Goal: Task Accomplishment & Management: Manage account settings

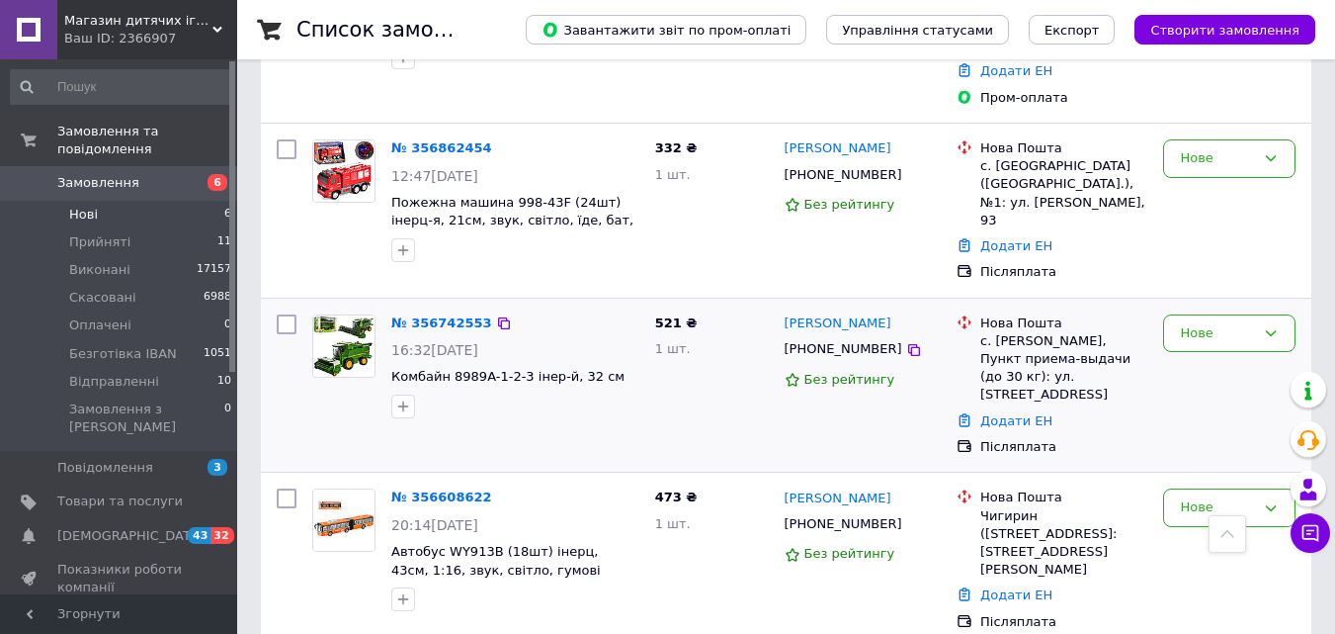
scroll to position [645, 0]
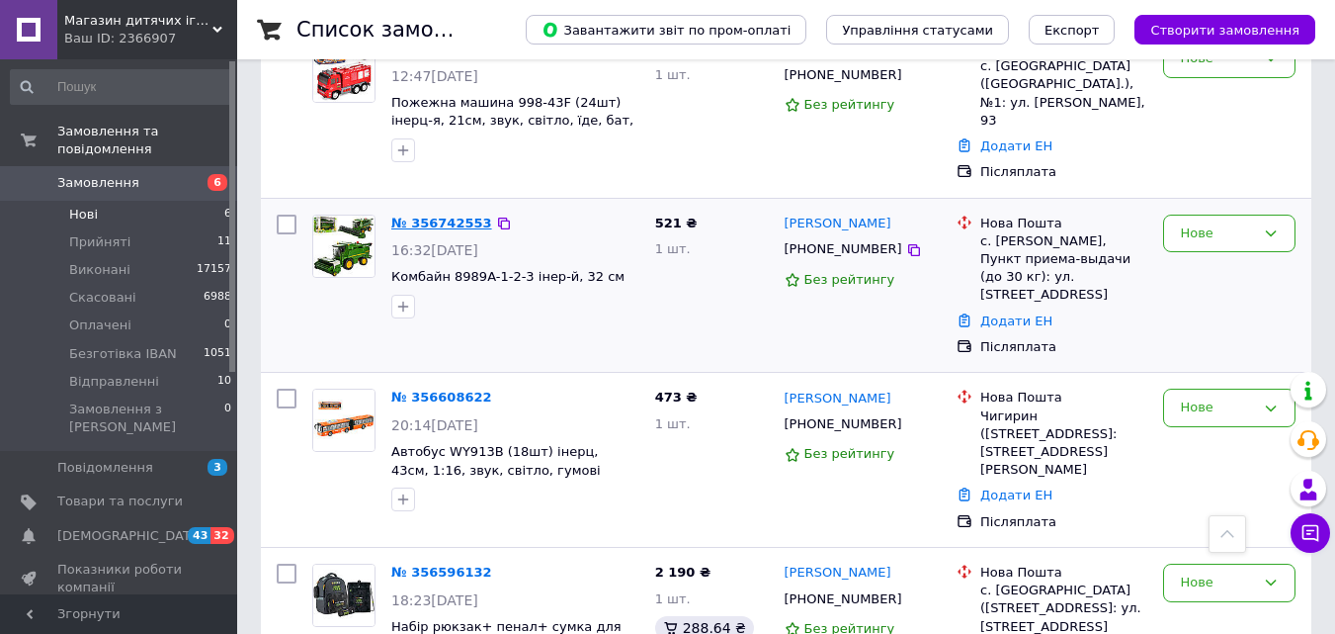
click at [450, 215] on link "№ 356742553" at bounding box center [441, 222] width 101 height 15
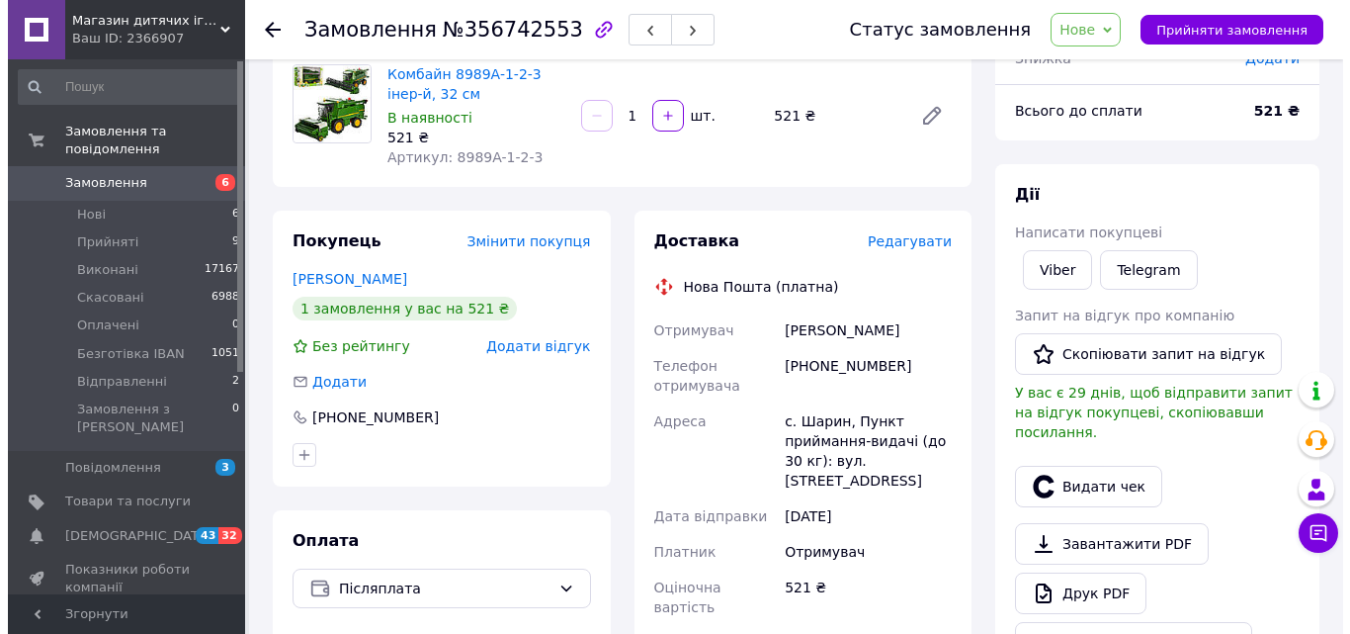
scroll to position [198, 0]
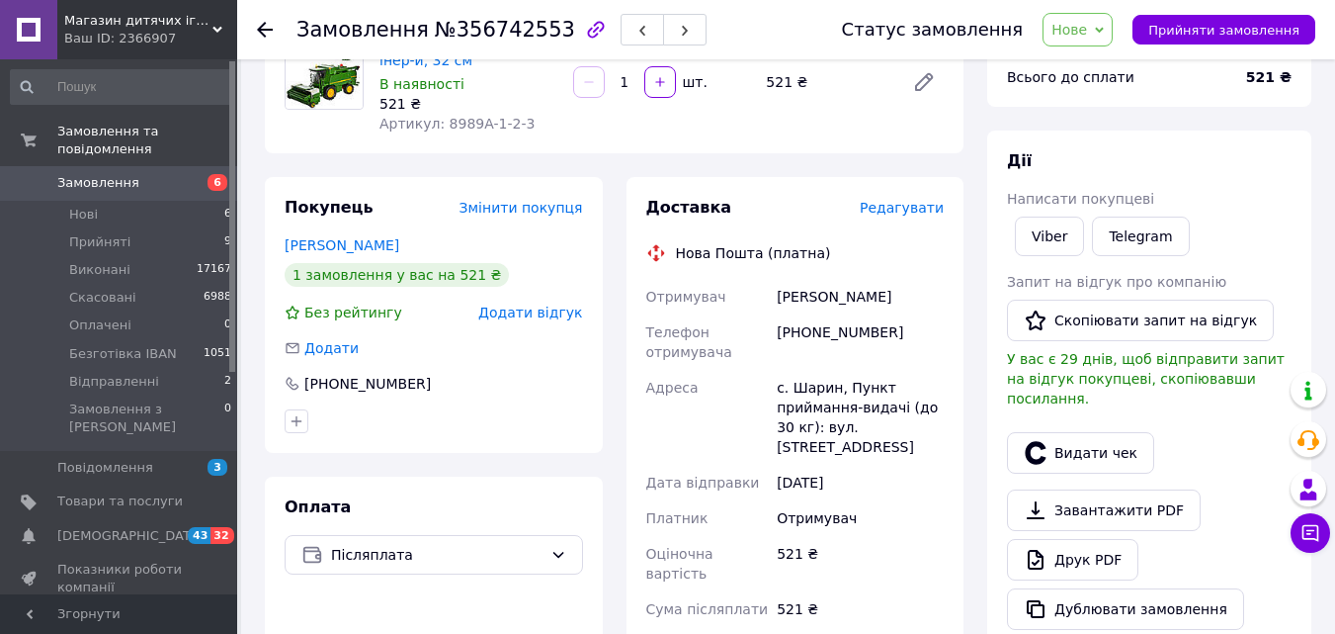
click at [900, 205] on span "Редагувати" at bounding box center [902, 208] width 84 height 16
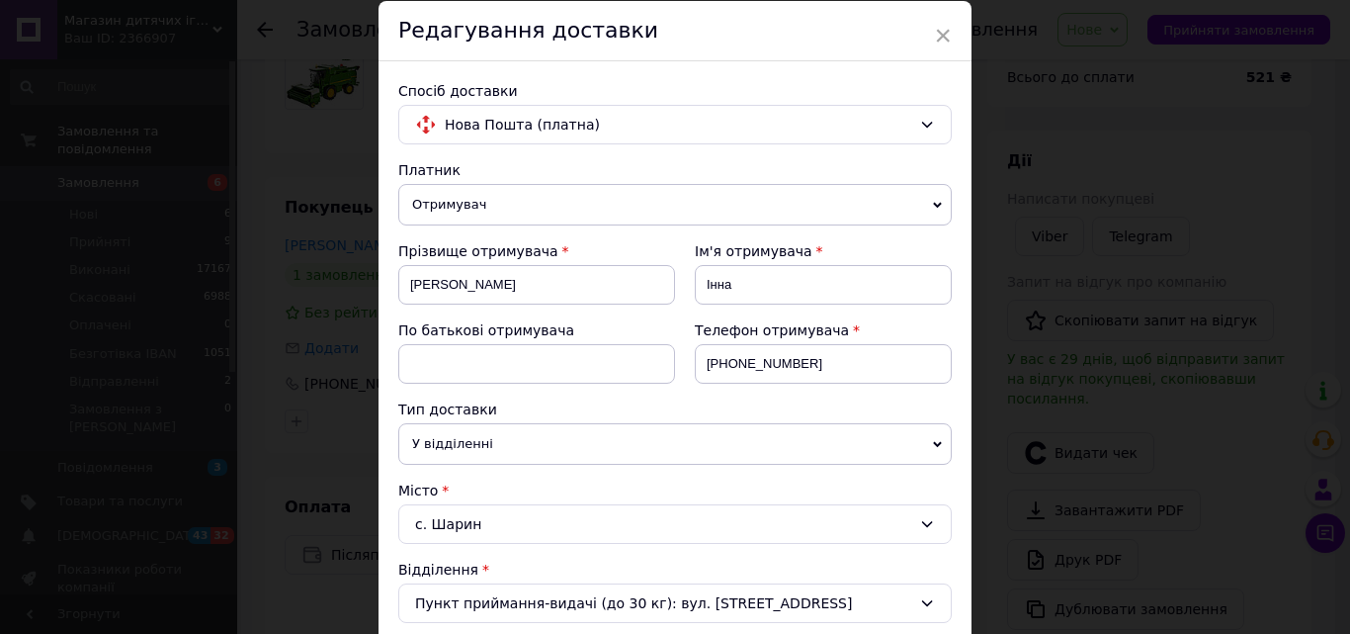
scroll to position [297, 0]
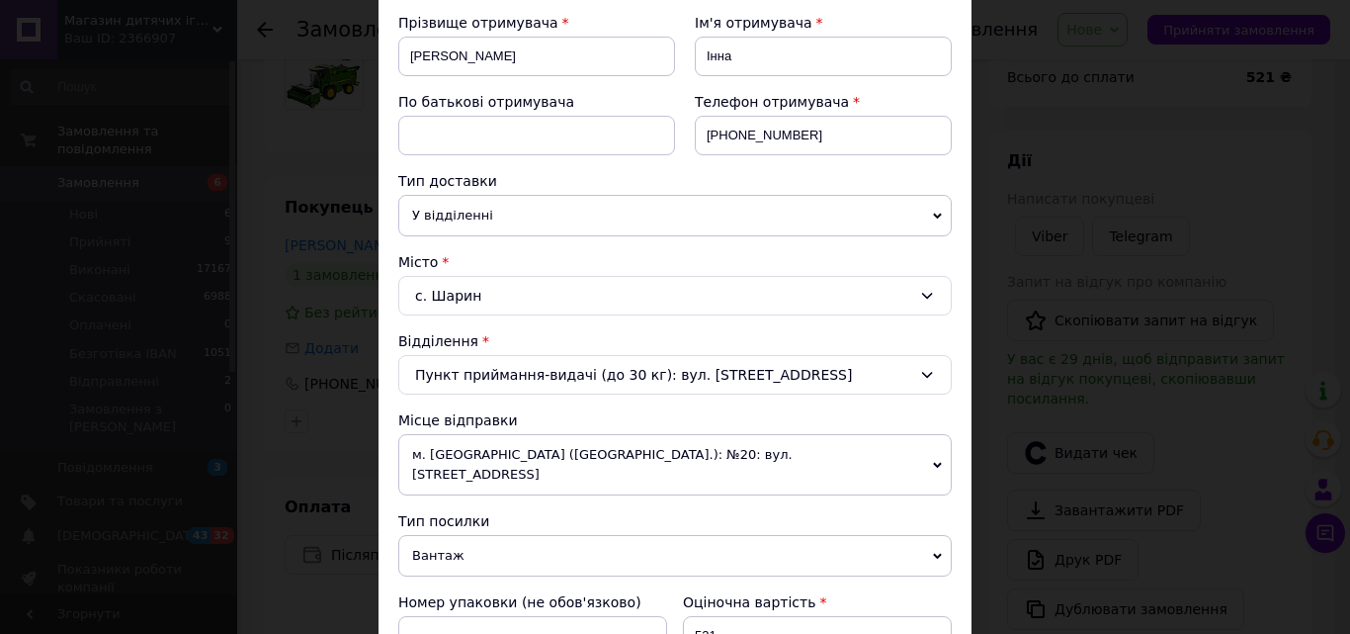
click at [531, 299] on div "с. Шарин" at bounding box center [675, 296] width 554 height 40
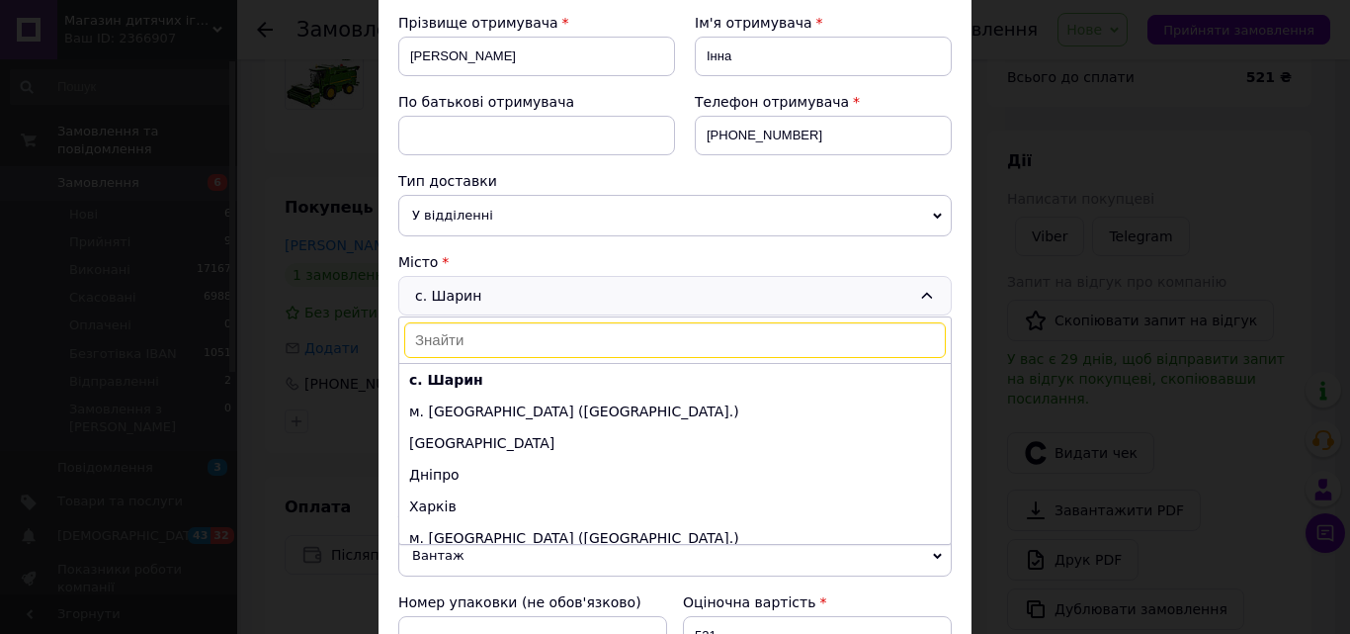
click at [511, 343] on input at bounding box center [675, 340] width 542 height 36
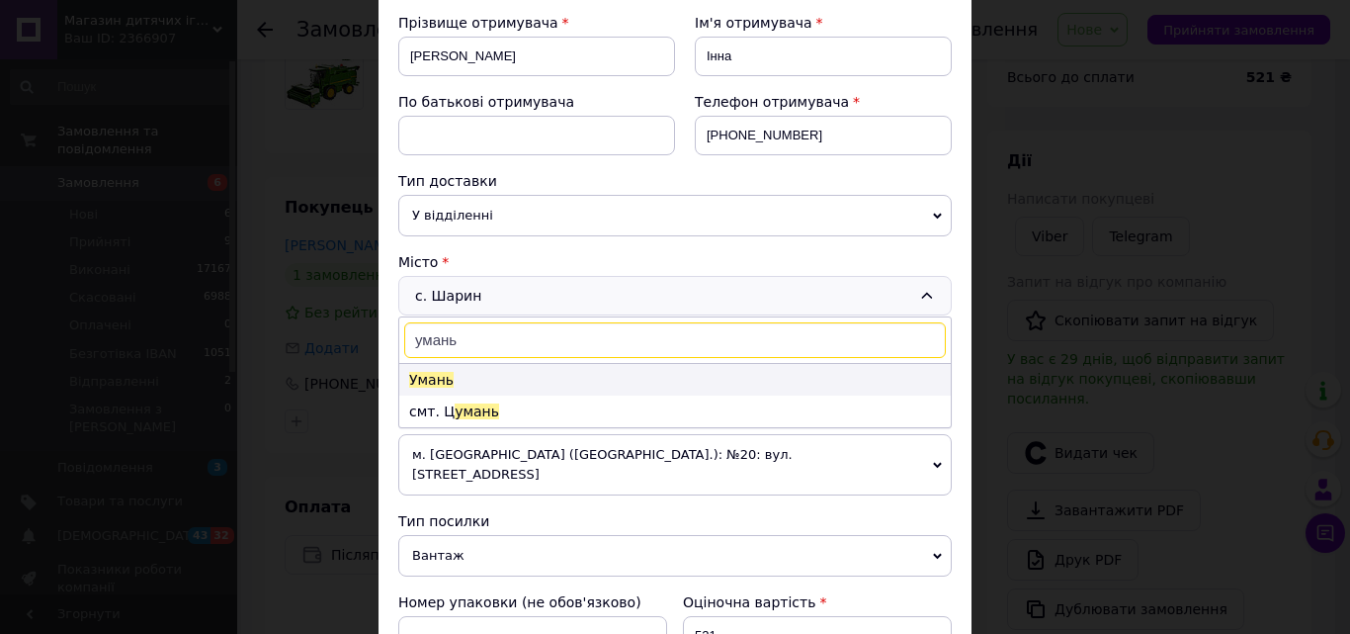
type input "умань"
click at [520, 381] on li "Умань" at bounding box center [675, 380] width 552 height 32
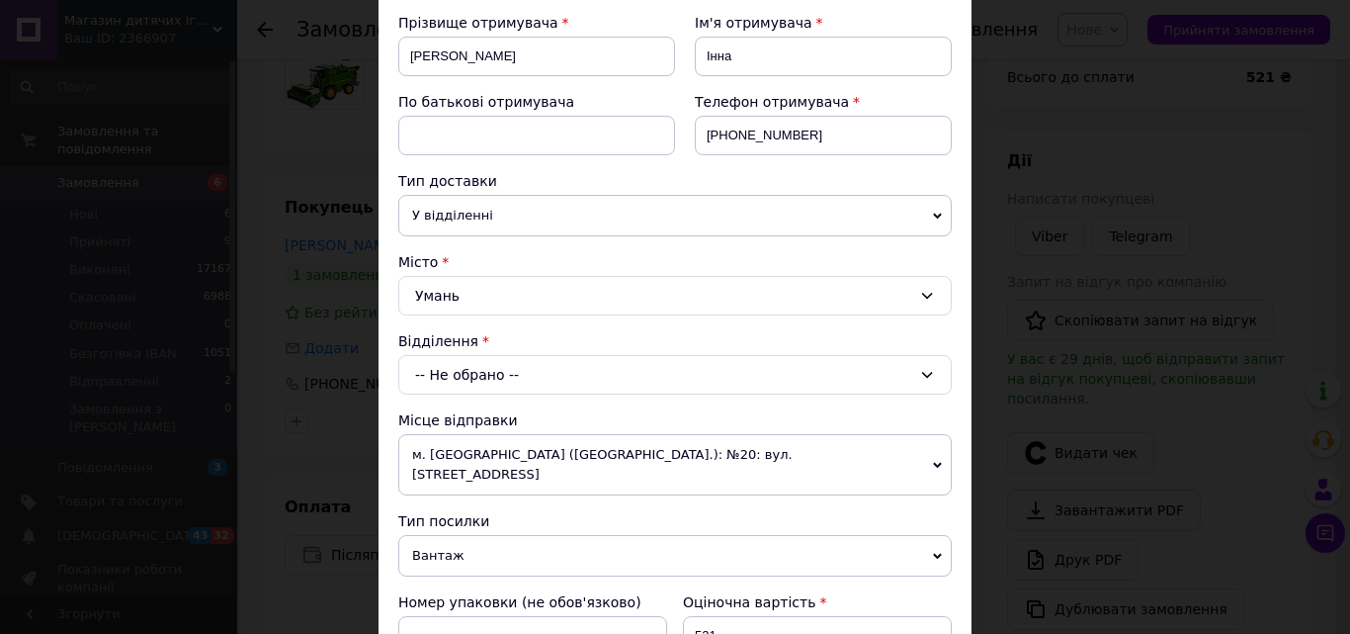
click at [545, 363] on div "-- Не обрано --" at bounding box center [675, 375] width 554 height 40
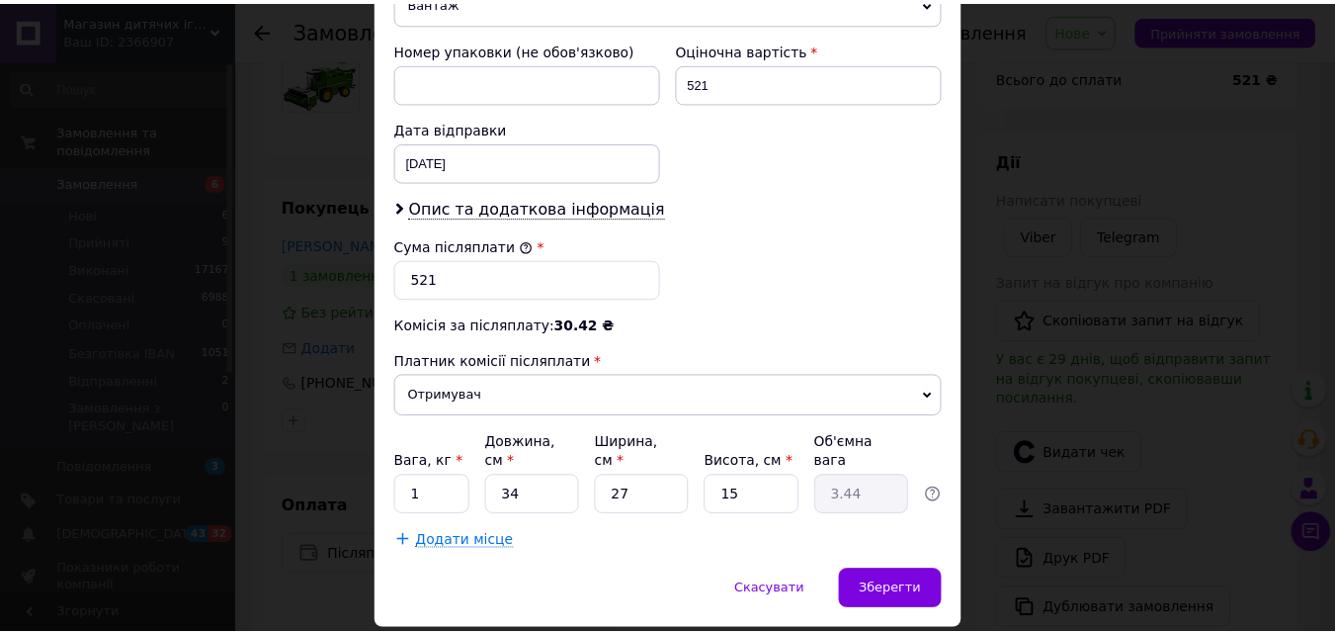
scroll to position [875, 0]
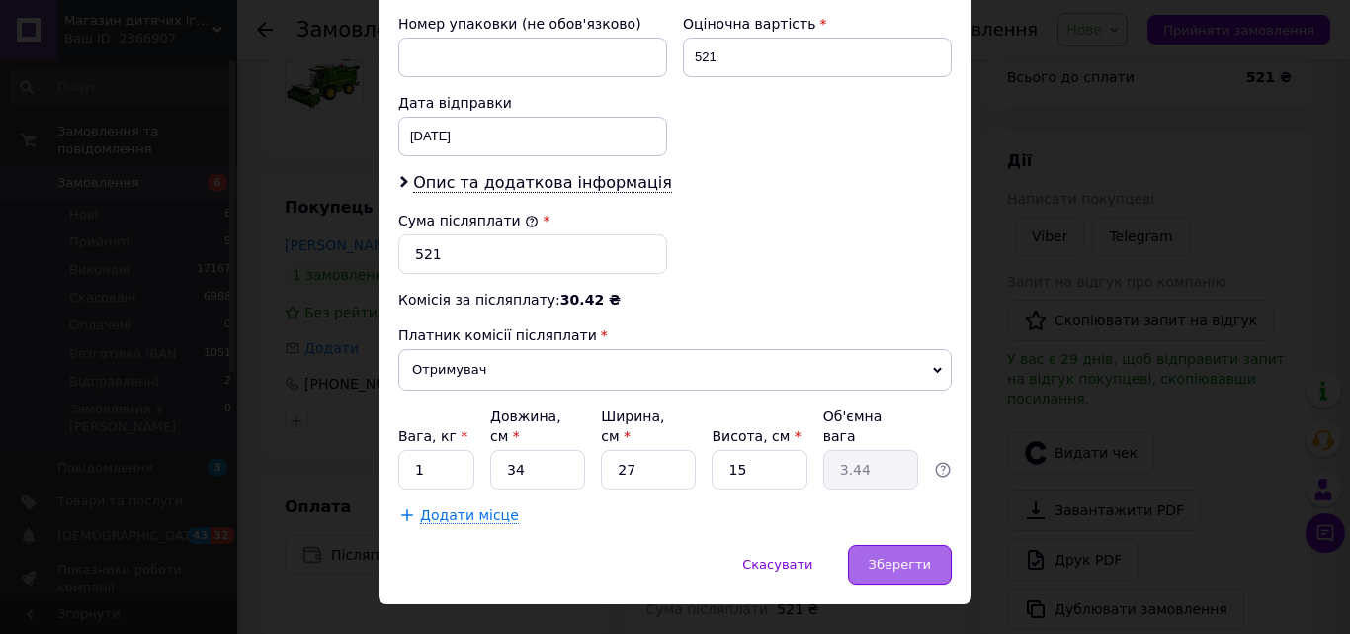
click at [868, 545] on div "Зберегти" at bounding box center [900, 565] width 104 height 40
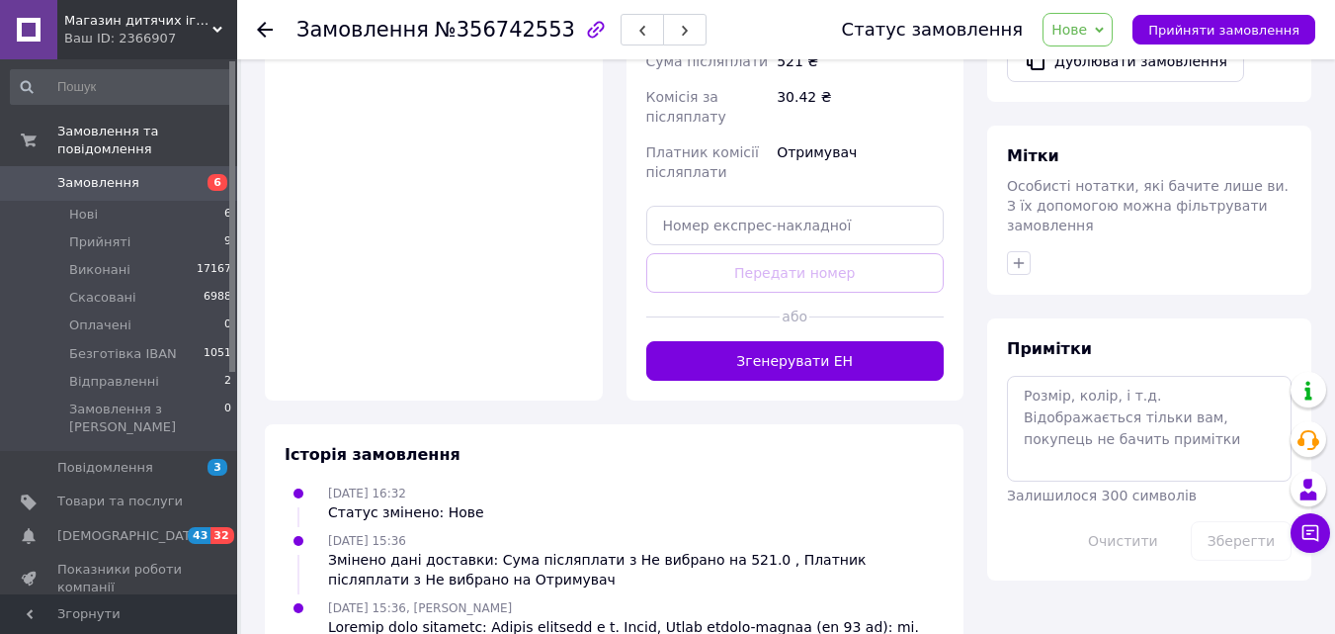
scroll to position [890, 0]
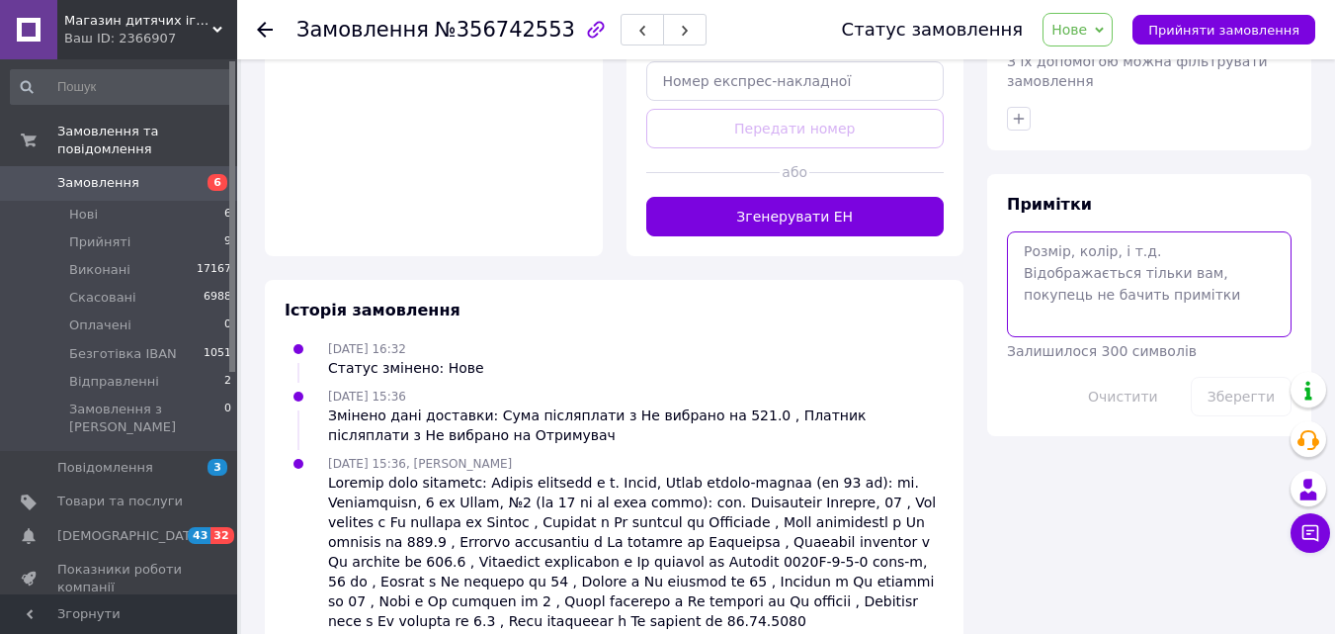
click at [1080, 231] on textarea at bounding box center [1149, 283] width 285 height 105
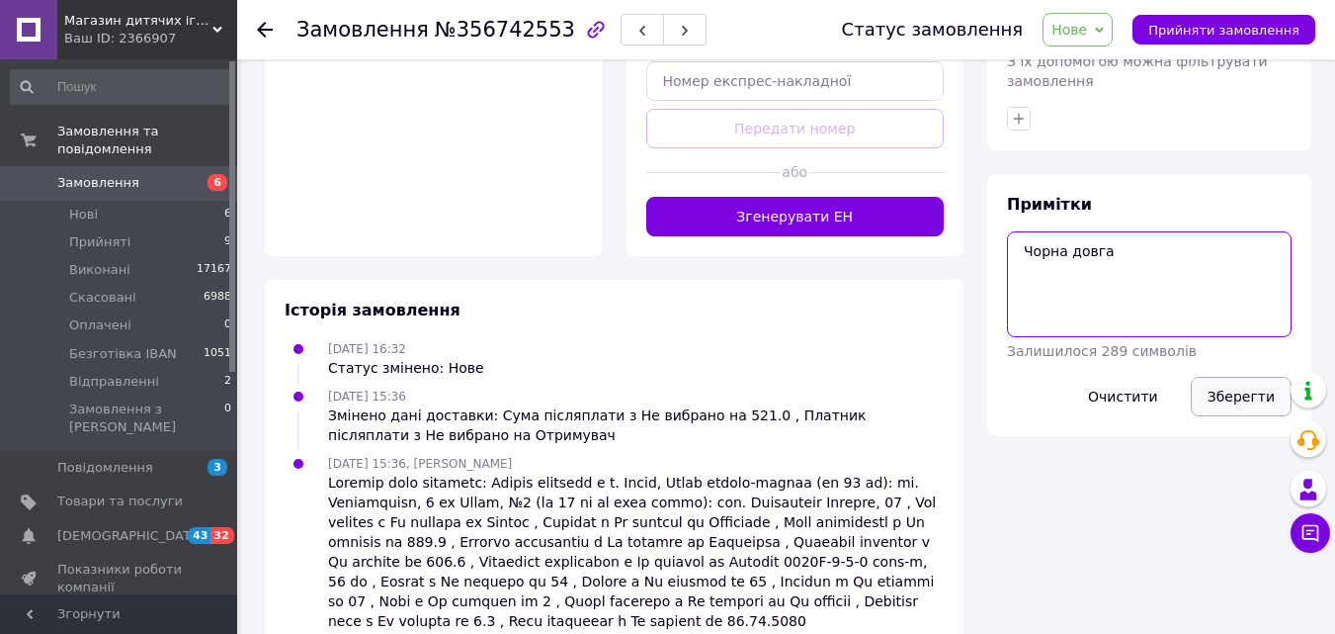
type textarea "Чорна довга"
click at [1248, 377] on button "Зберегти" at bounding box center [1241, 397] width 101 height 40
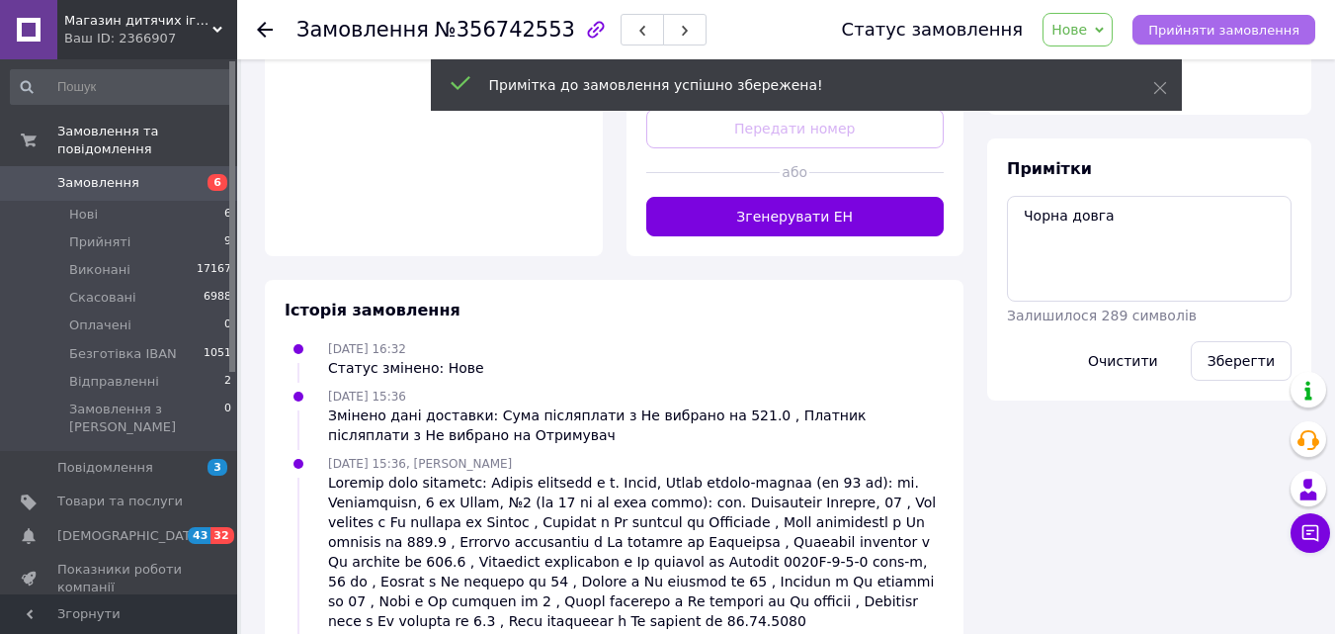
click at [1264, 34] on span "Прийняти замовлення" at bounding box center [1224, 30] width 151 height 15
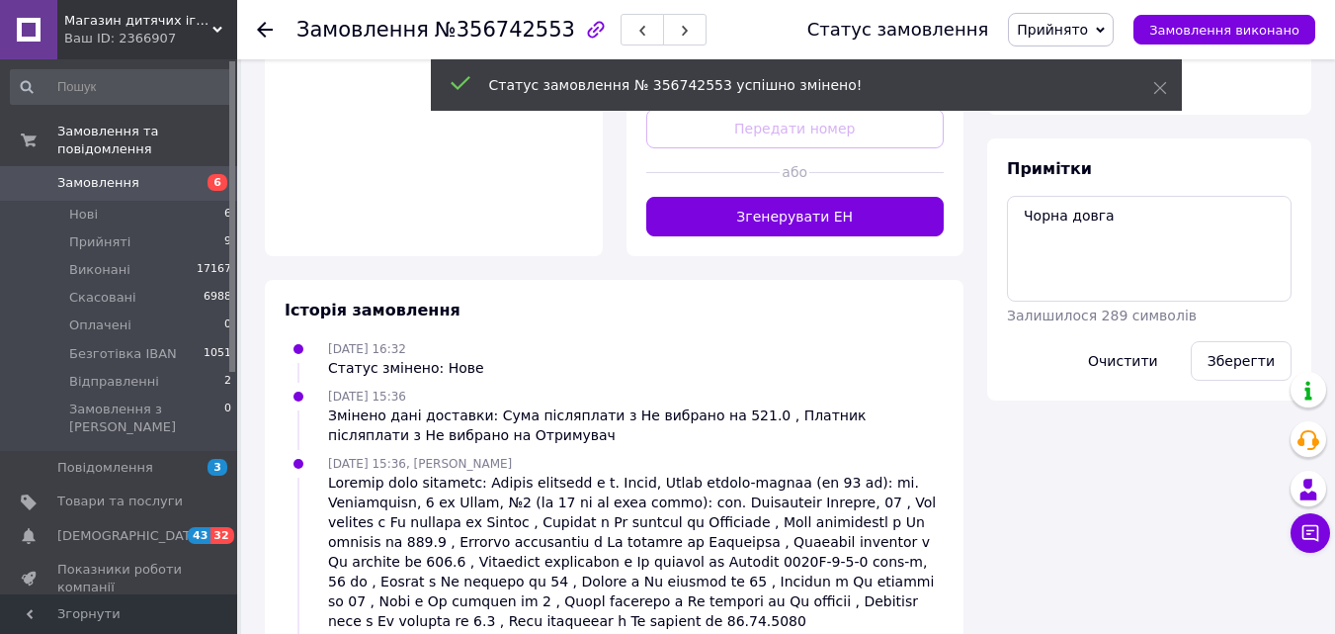
click at [267, 24] on icon at bounding box center [265, 30] width 16 height 16
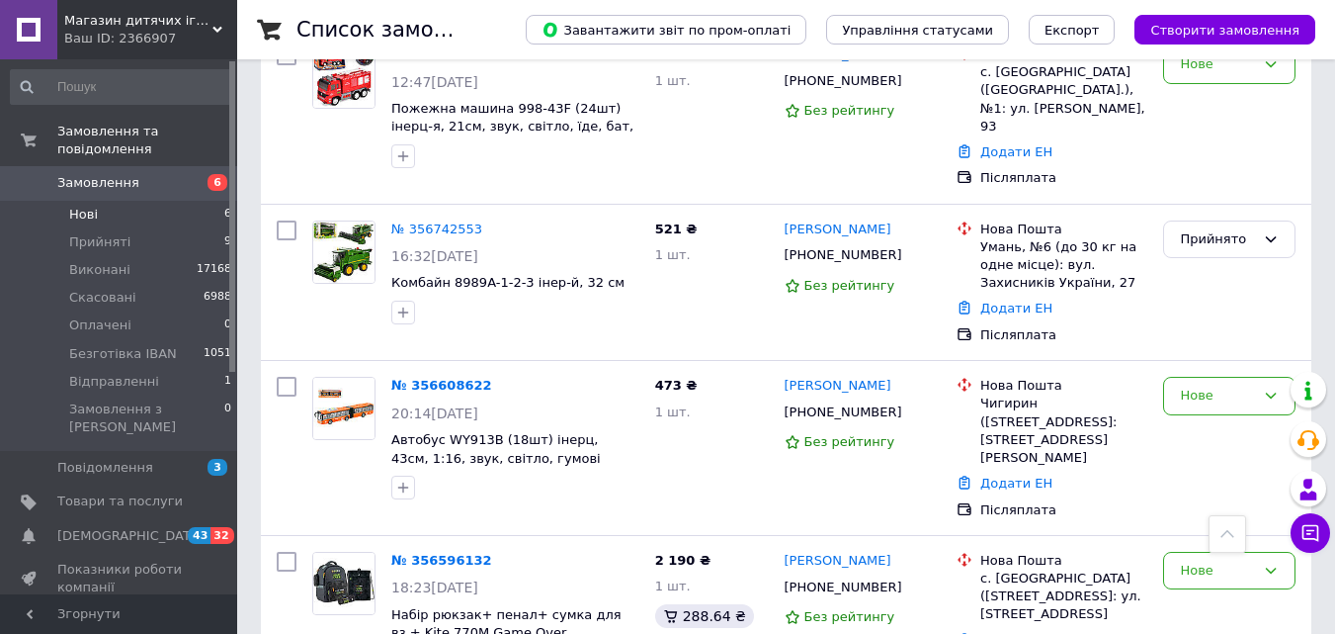
scroll to position [645, 0]
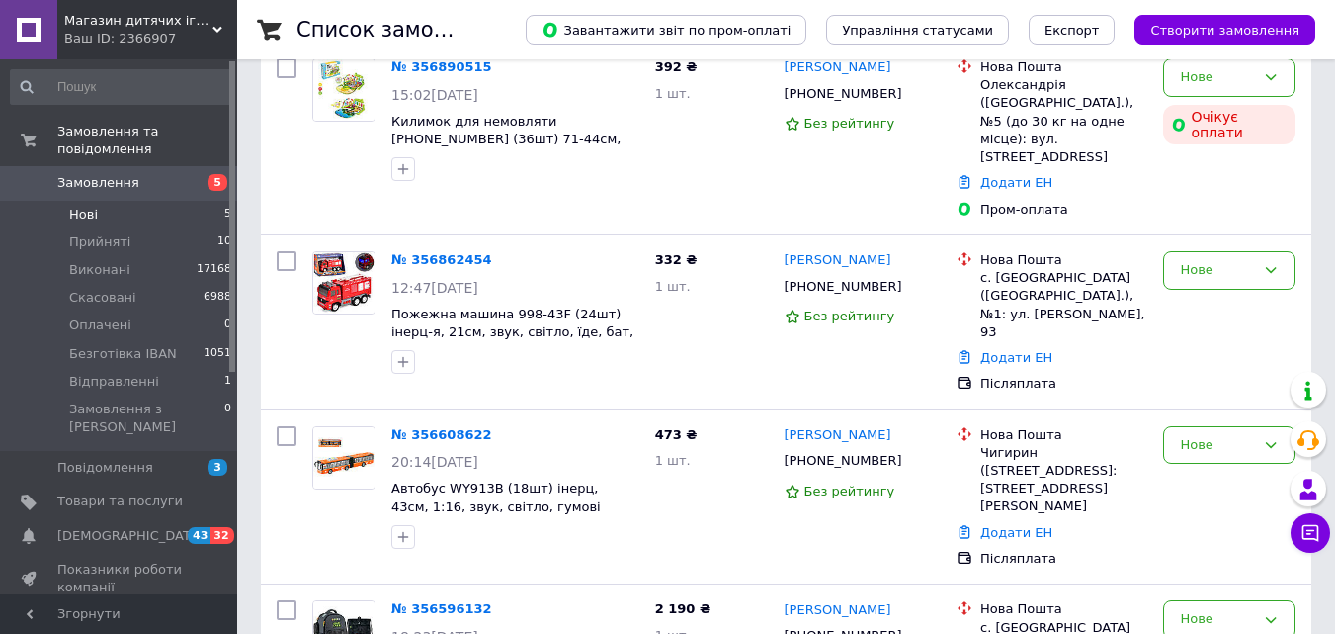
scroll to position [489, 0]
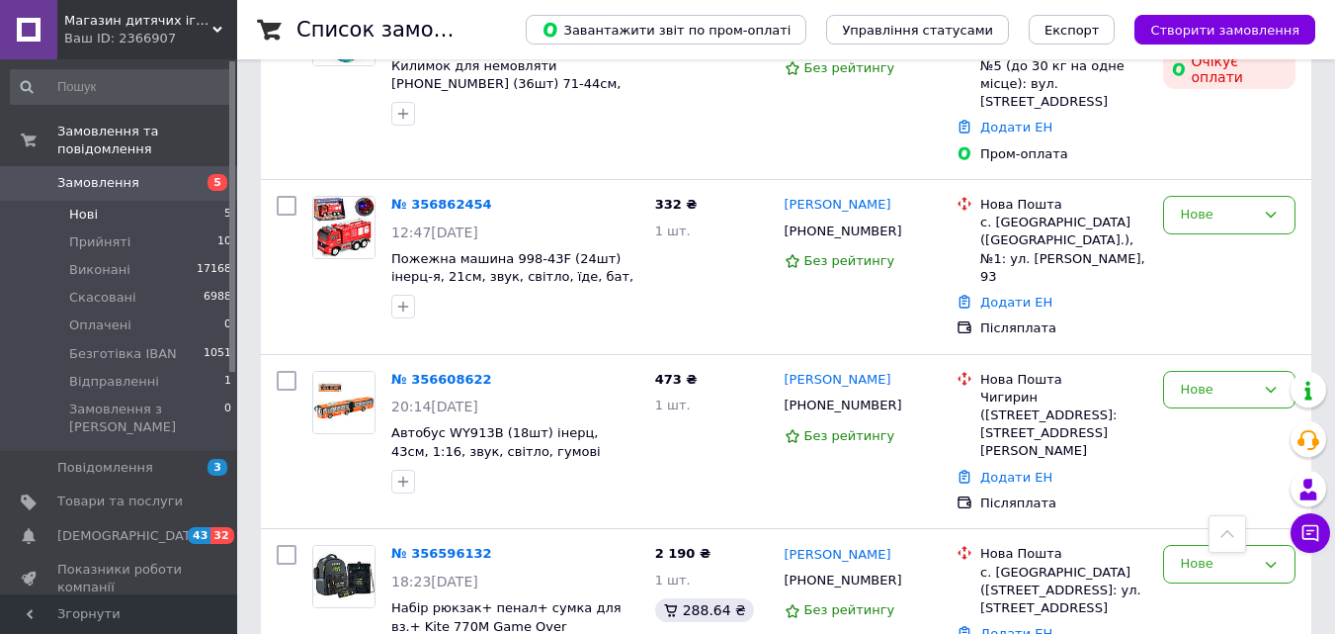
click at [872, 196] on link "[PERSON_NAME]" at bounding box center [838, 205] width 107 height 19
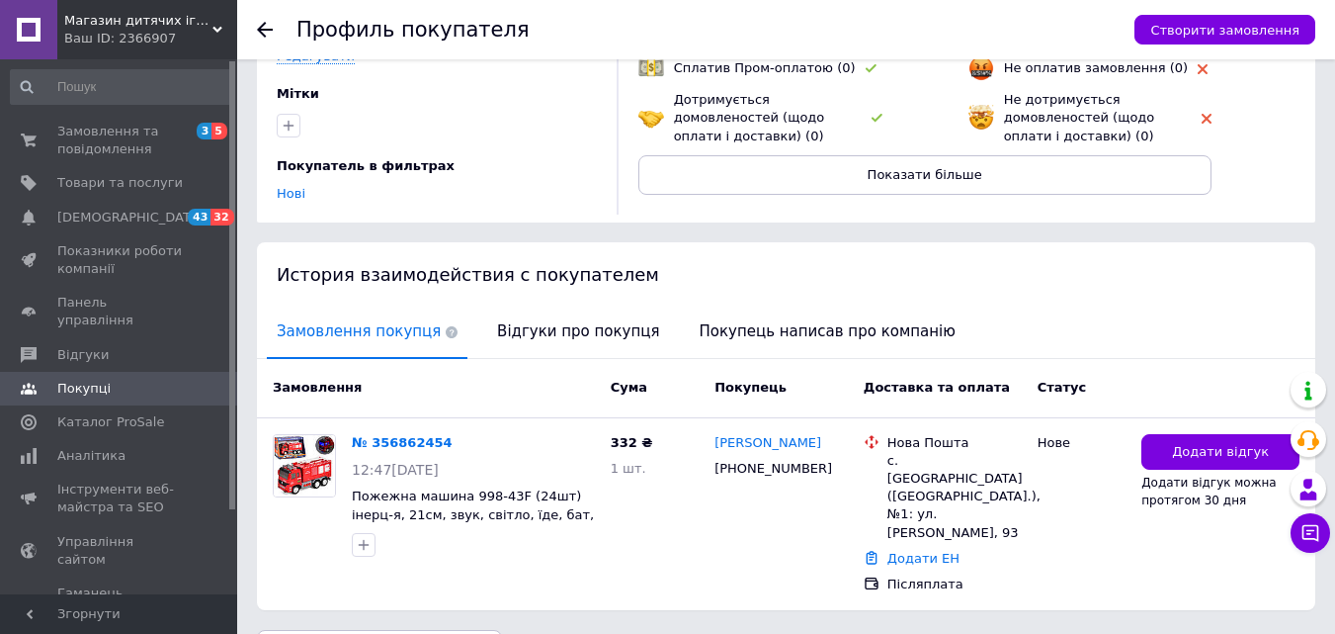
scroll to position [234, 0]
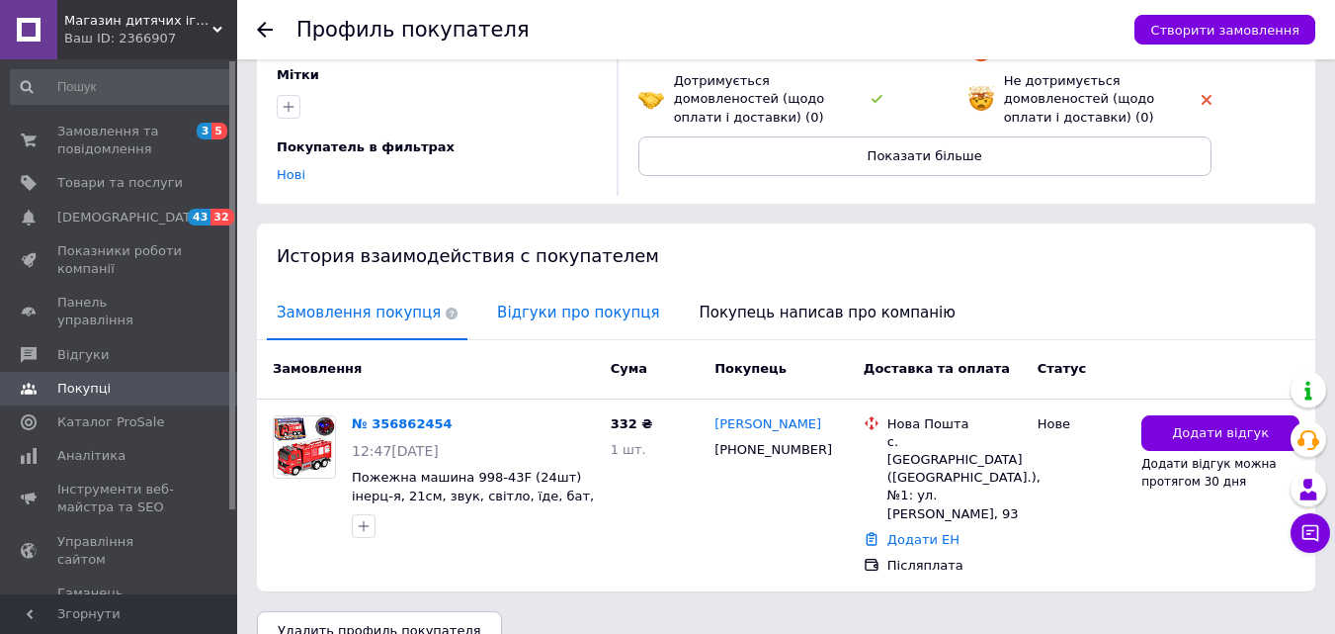
click at [543, 318] on span "Відгуки про покупця" at bounding box center [578, 313] width 182 height 50
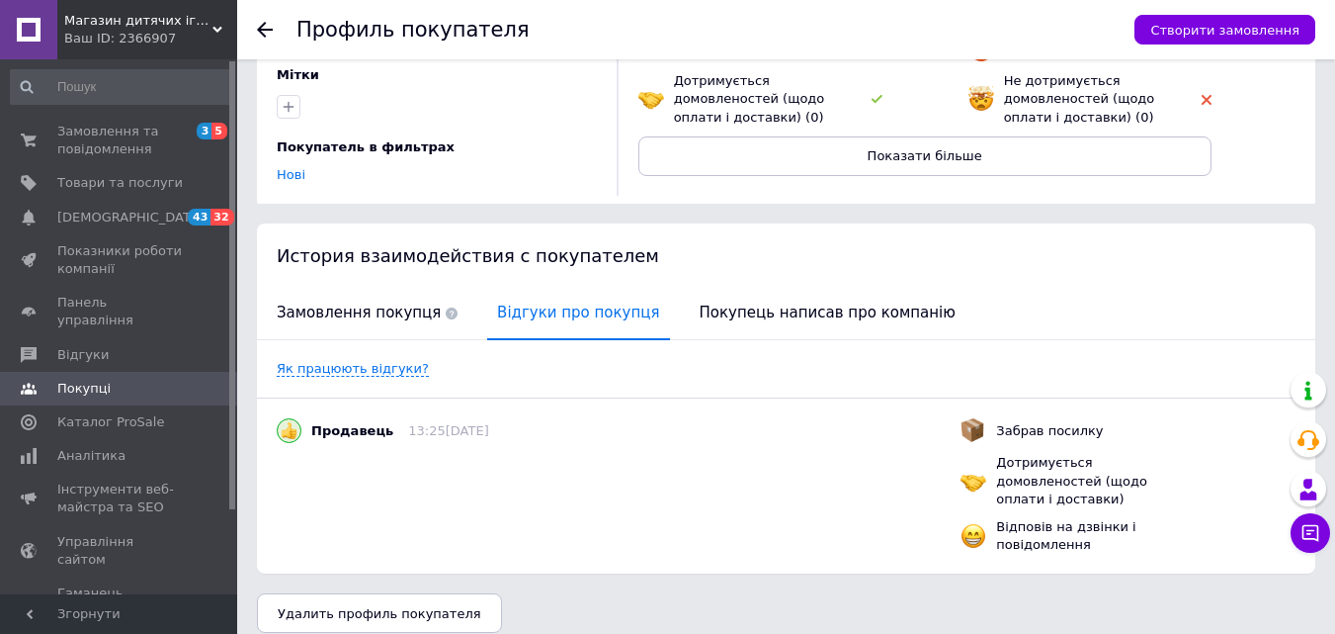
click at [266, 30] on use at bounding box center [265, 30] width 16 height 16
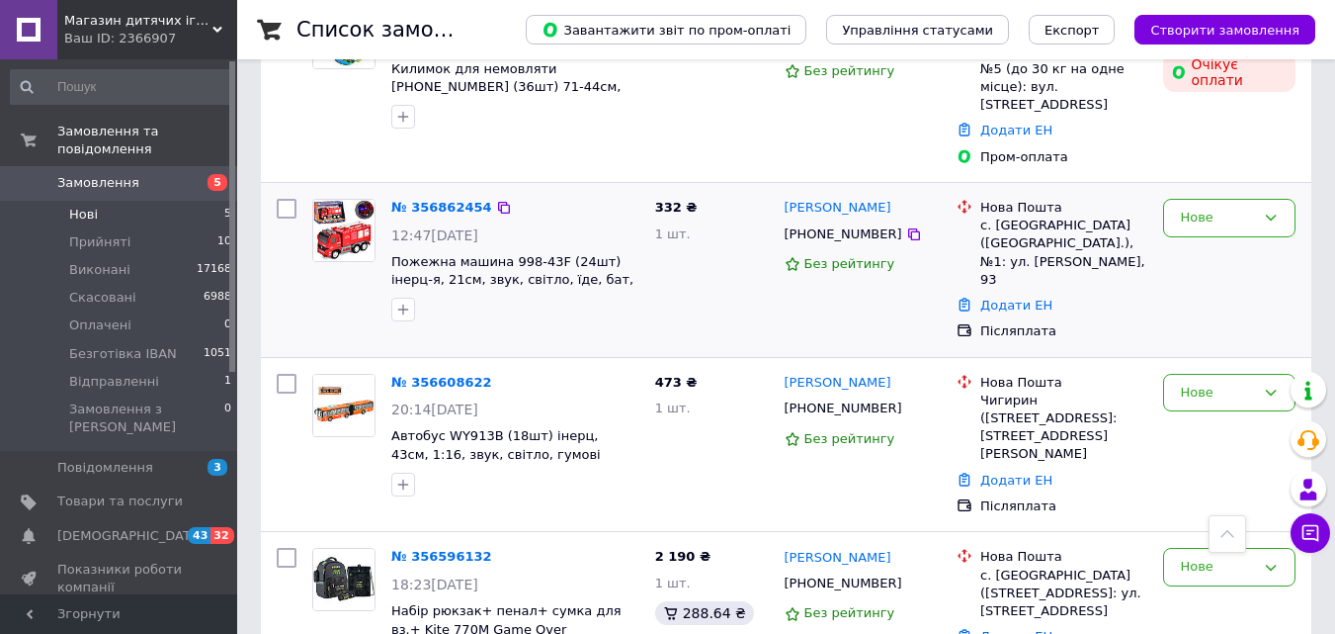
scroll to position [489, 0]
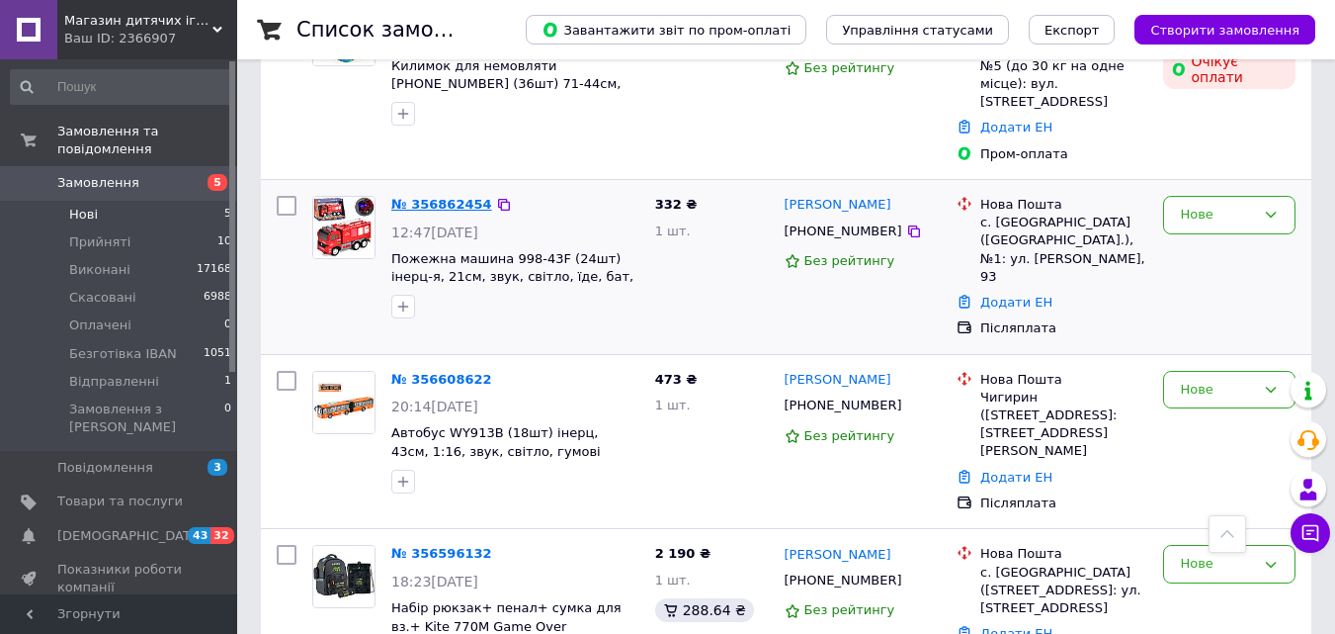
click at [461, 197] on link "№ 356862454" at bounding box center [441, 204] width 101 height 15
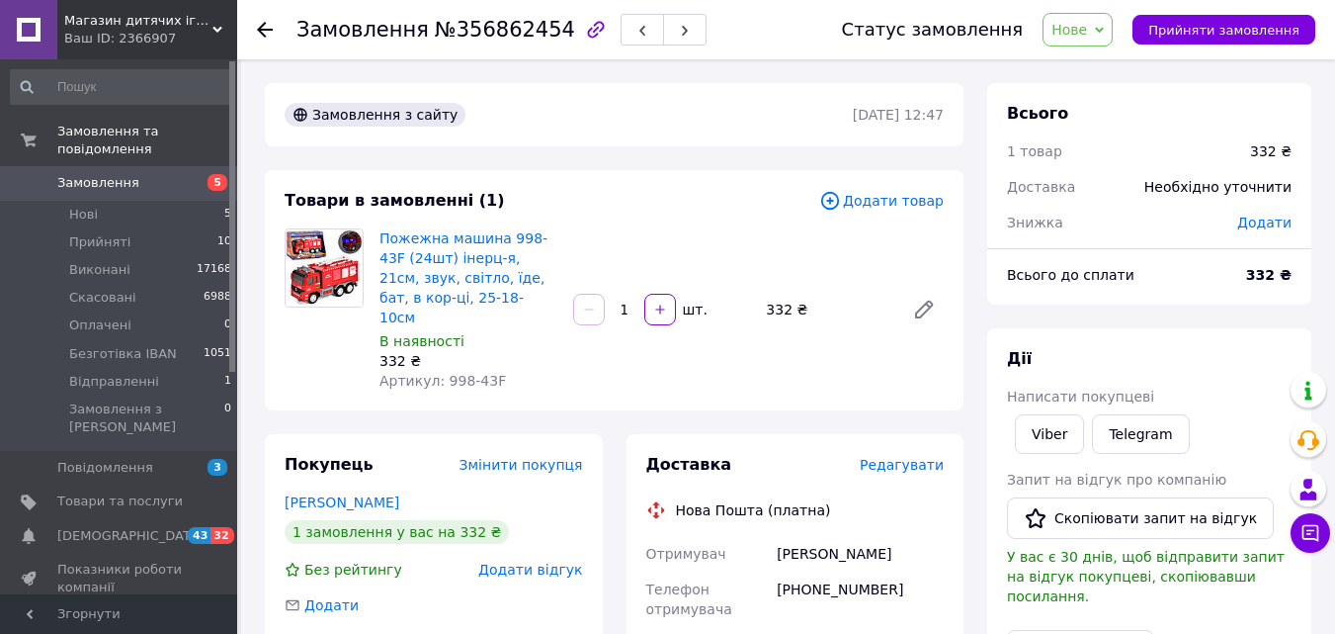
click at [920, 195] on span "Додати товар" at bounding box center [881, 201] width 125 height 22
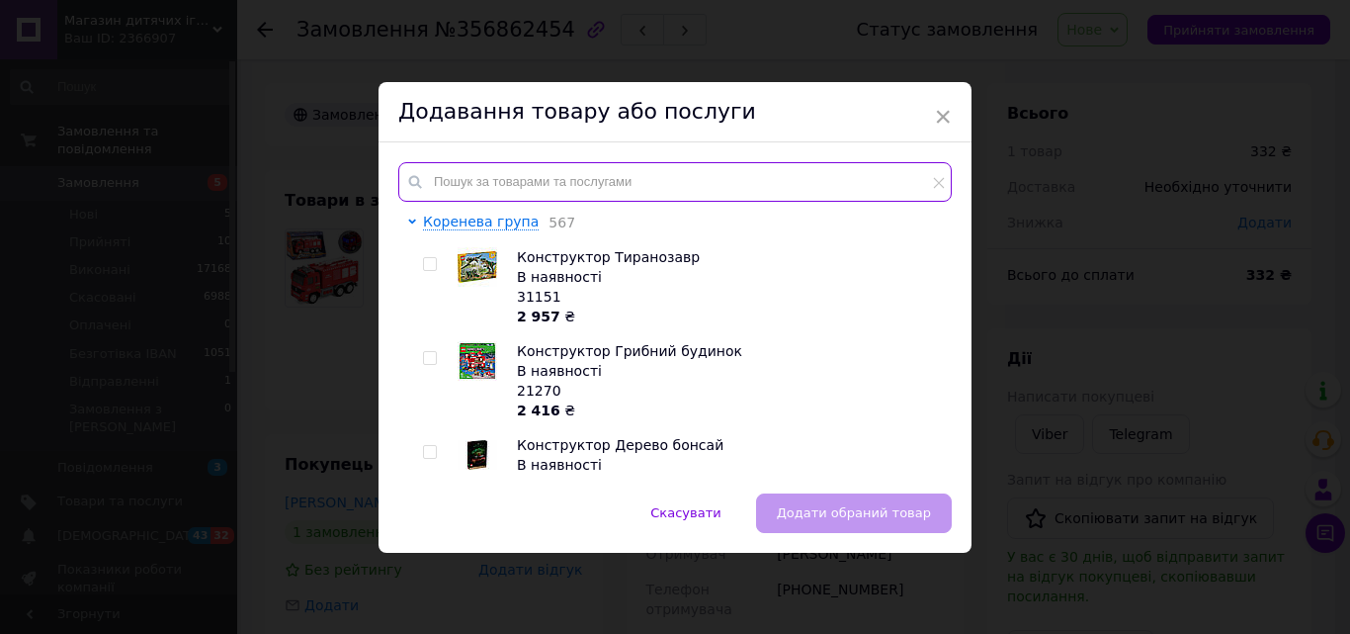
click at [589, 181] on input "text" at bounding box center [675, 182] width 554 height 40
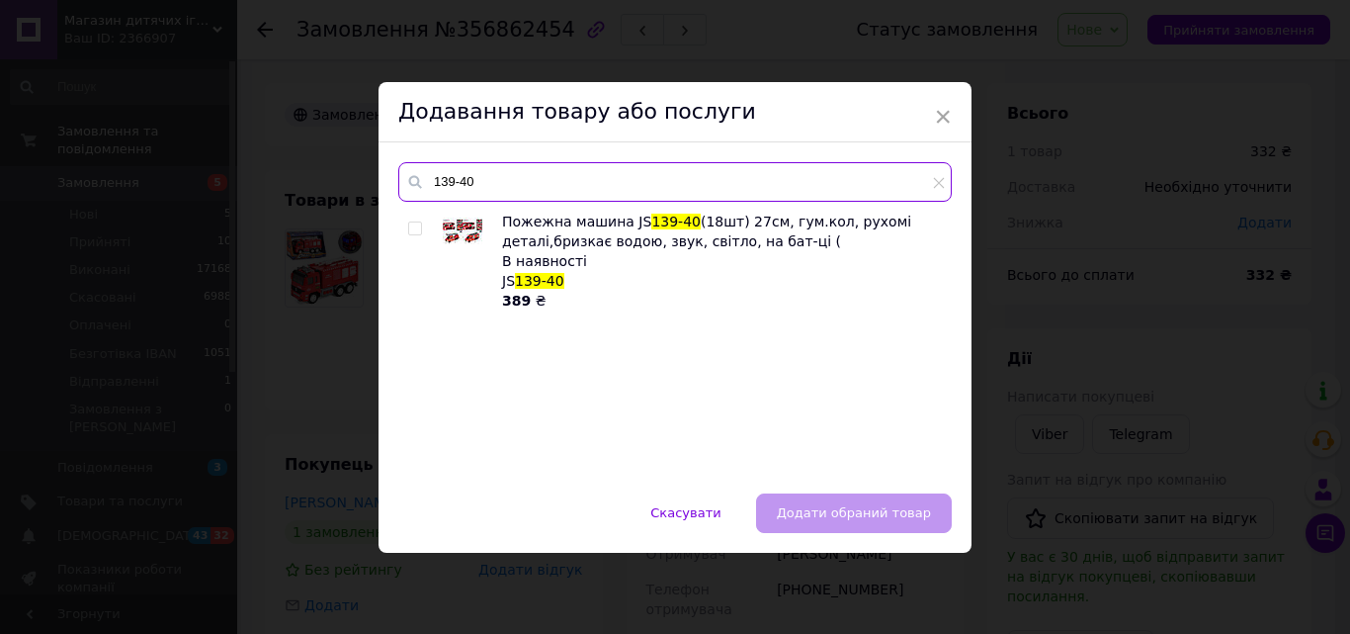
type input "139-40"
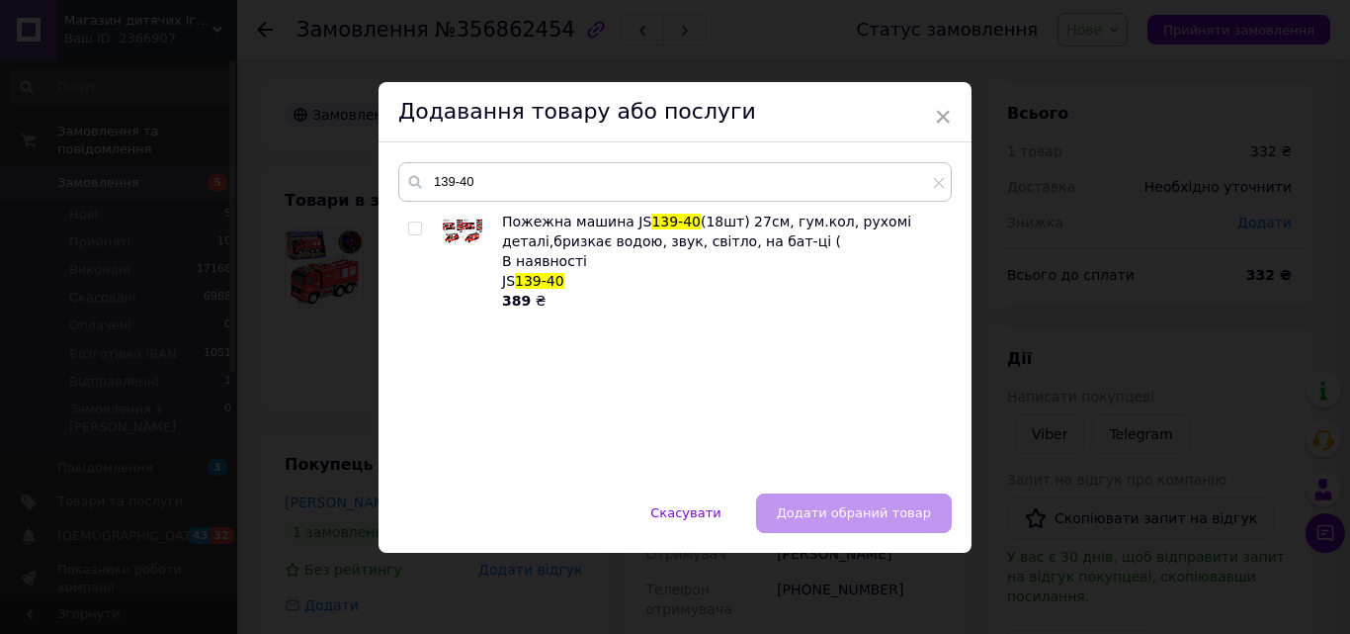
click at [415, 225] on input "checkbox" at bounding box center [414, 228] width 13 height 13
checkbox input "true"
click at [801, 505] on span "Додати обраний товар" at bounding box center [854, 512] width 154 height 15
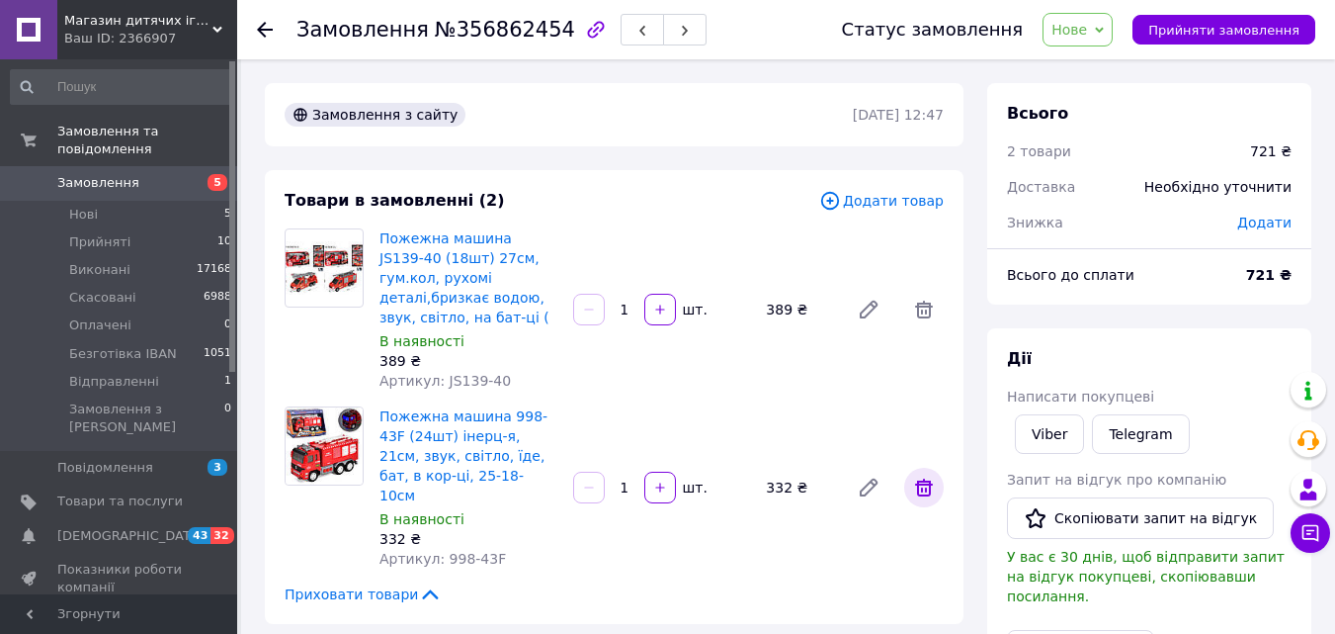
click at [922, 478] on icon at bounding box center [924, 487] width 18 height 18
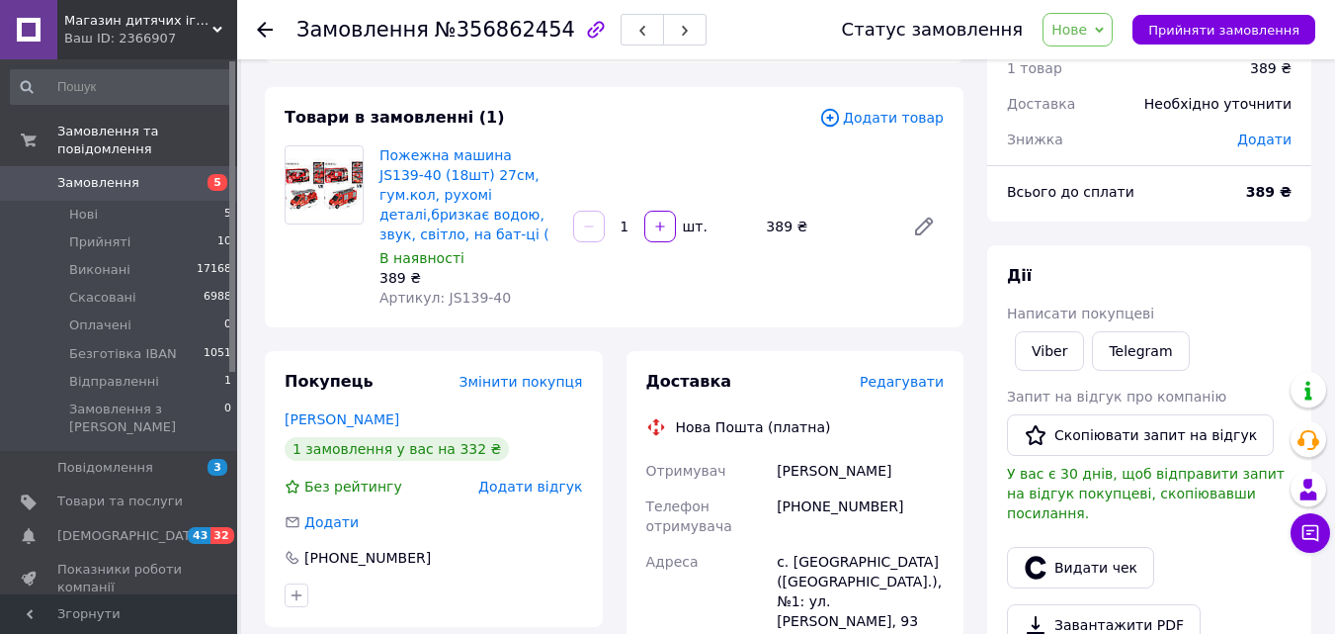
scroll to position [297, 0]
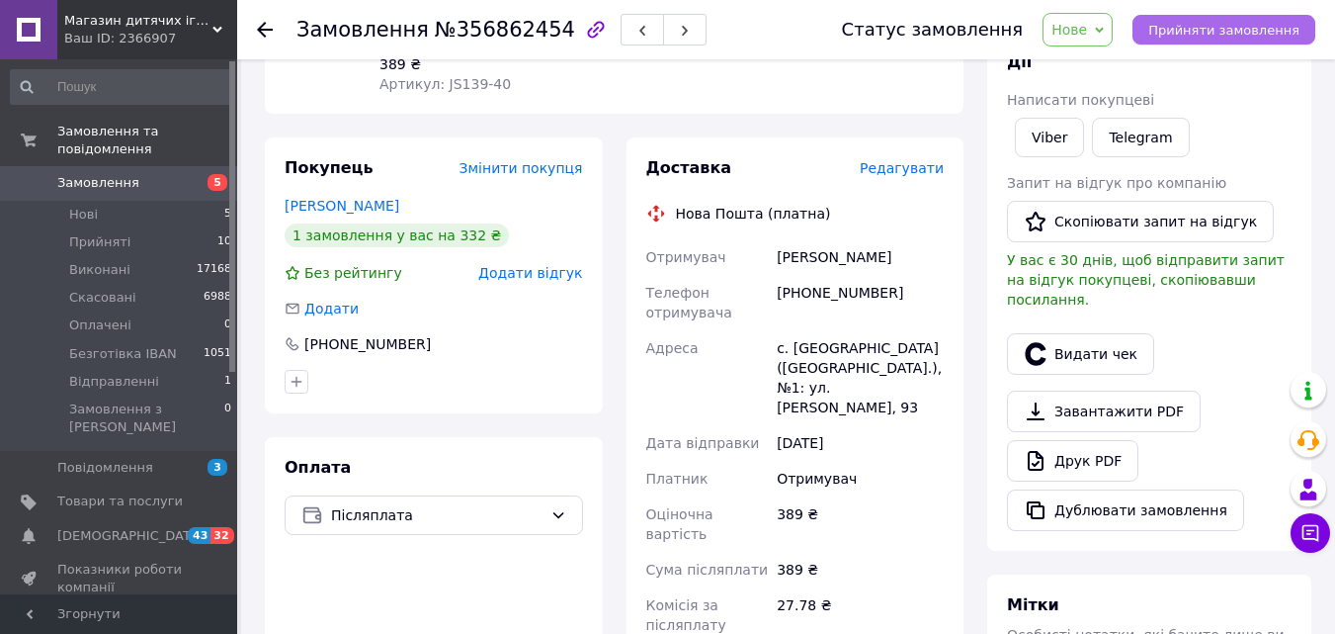
click at [1229, 33] on span "Прийняти замовлення" at bounding box center [1224, 30] width 151 height 15
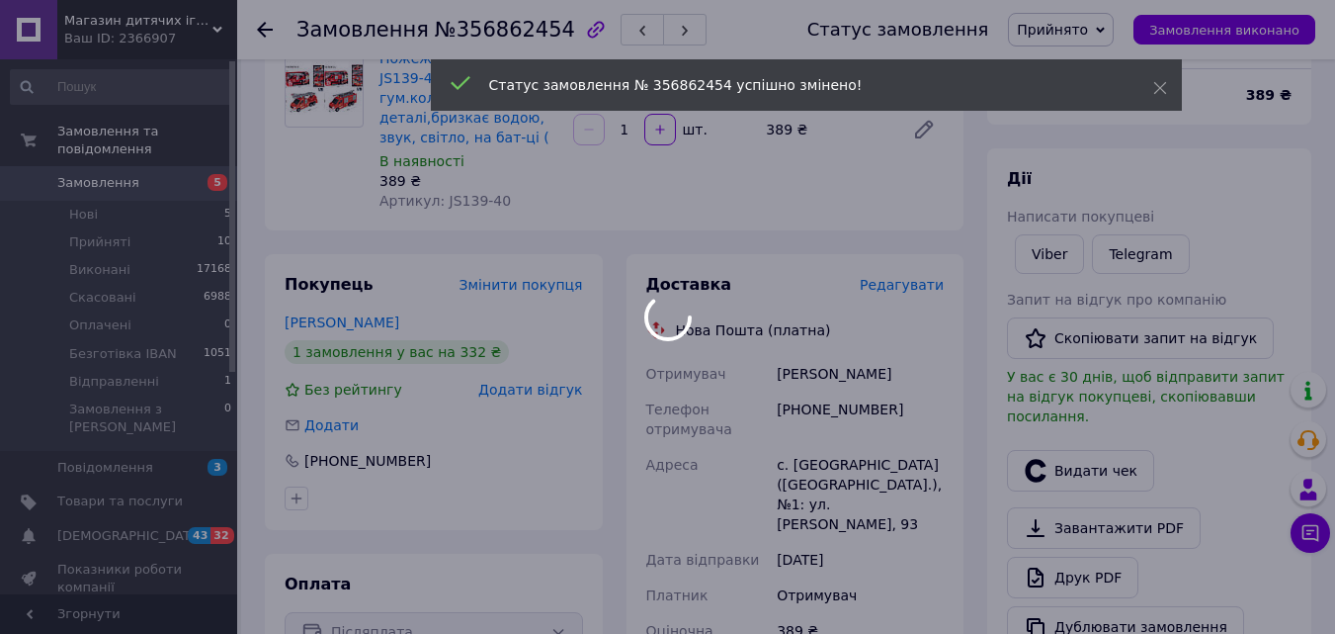
scroll to position [99, 0]
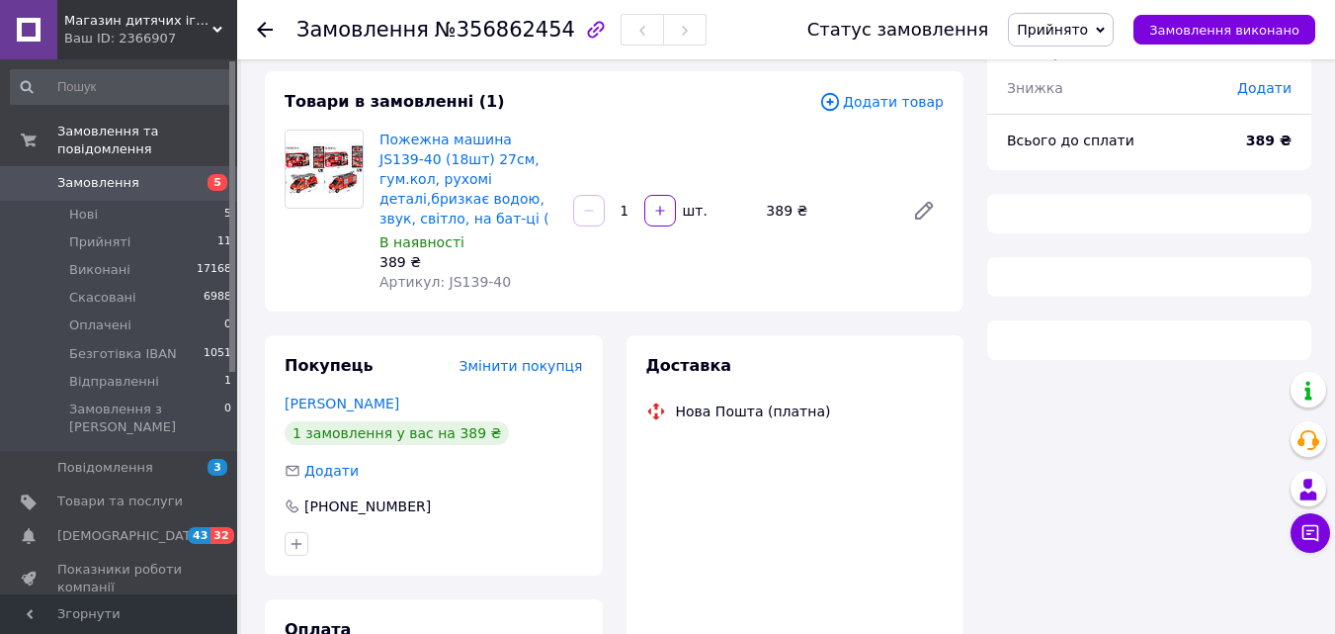
scroll to position [99, 0]
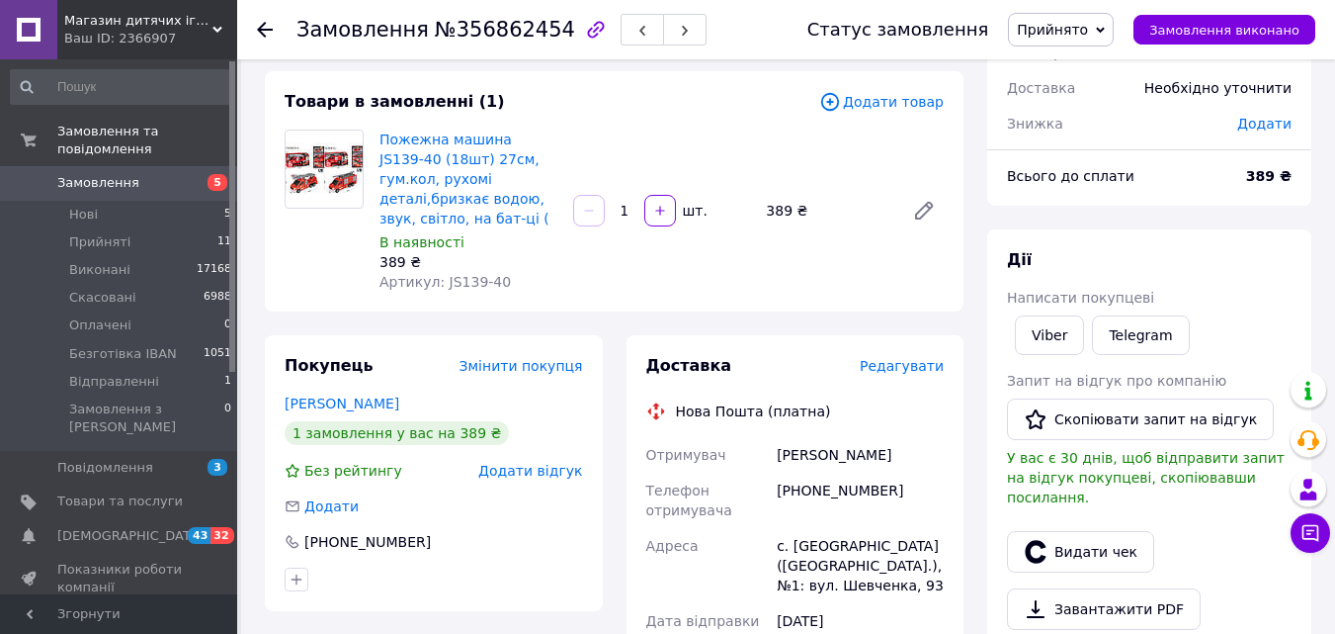
click at [269, 26] on icon at bounding box center [265, 30] width 16 height 16
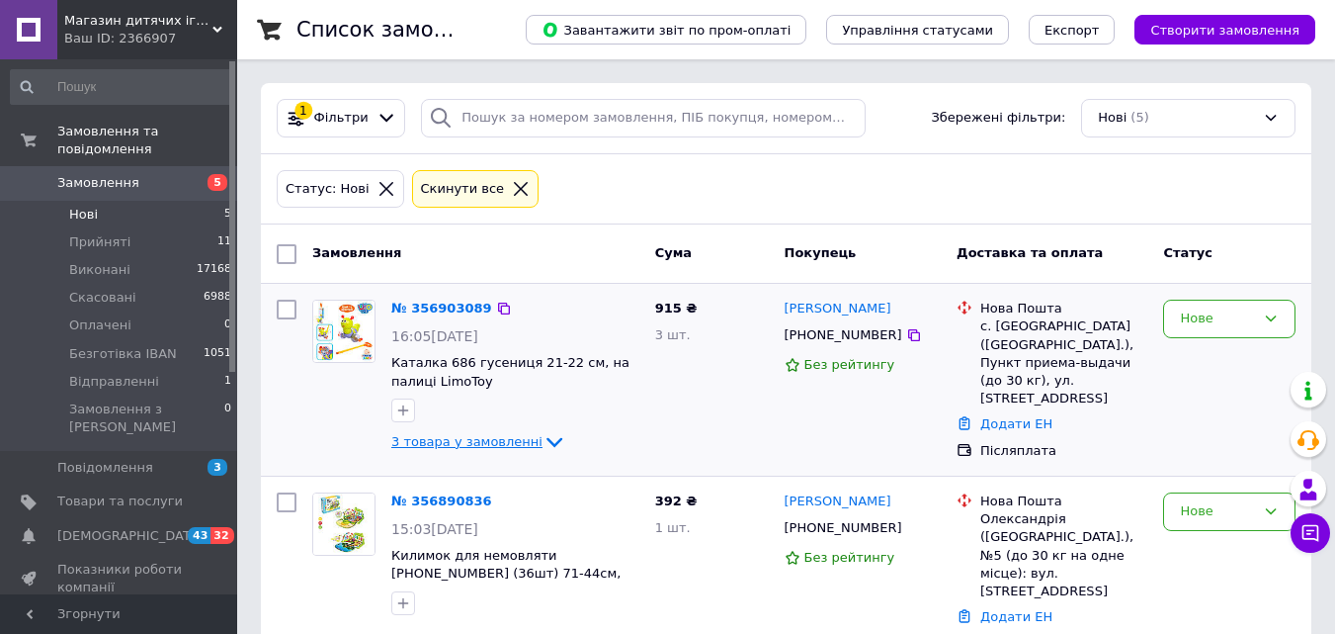
click at [543, 440] on icon at bounding box center [555, 442] width 24 height 24
